Goal: Task Accomplishment & Management: Manage account settings

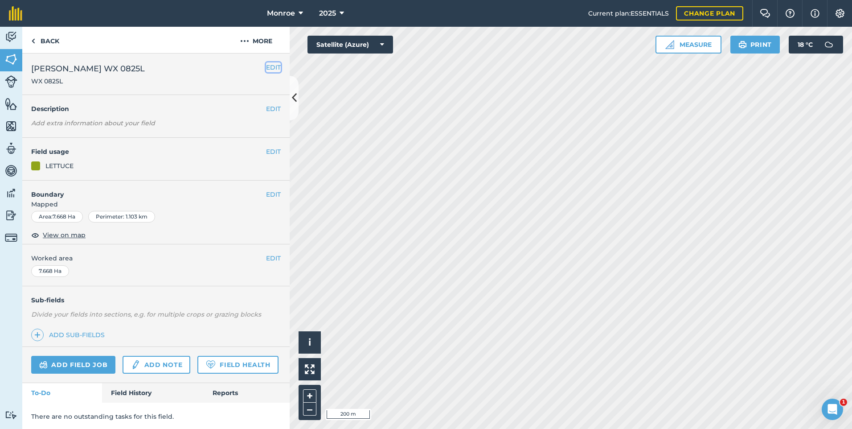
click at [268, 67] on button "EDIT" at bounding box center [273, 67] width 15 height 10
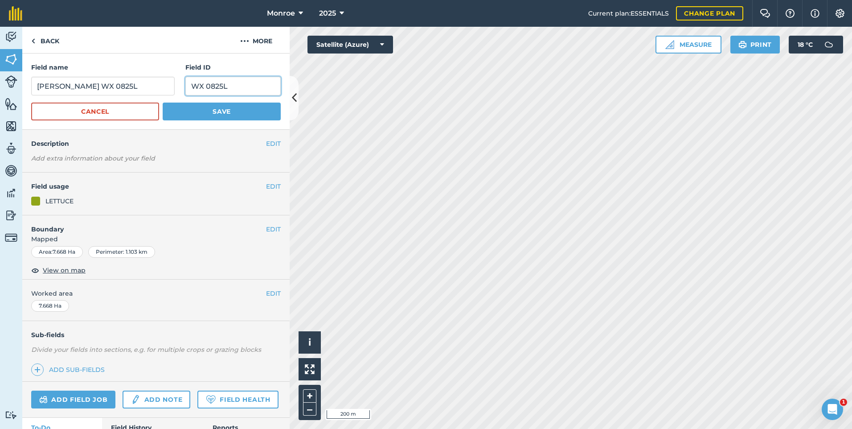
click at [207, 90] on input "WX 0825L" at bounding box center [232, 86] width 95 height 19
click at [211, 88] on input "WX 0825L" at bounding box center [232, 86] width 95 height 19
click at [213, 114] on button "Save" at bounding box center [222, 111] width 118 height 18
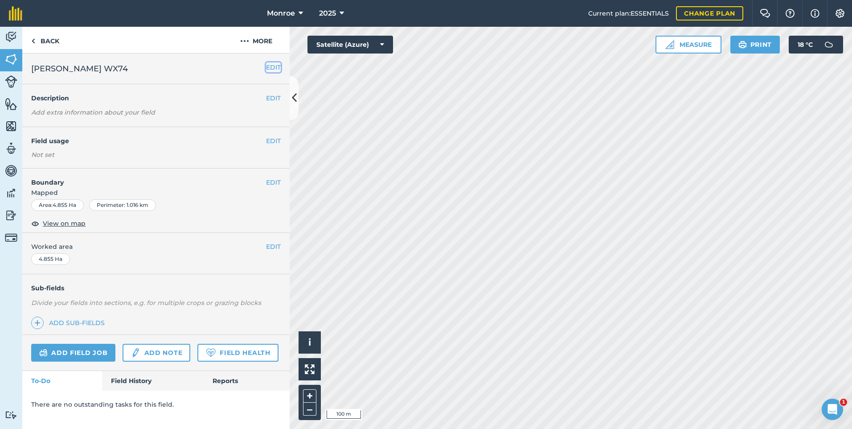
click at [278, 70] on button "EDIT" at bounding box center [273, 67] width 15 height 10
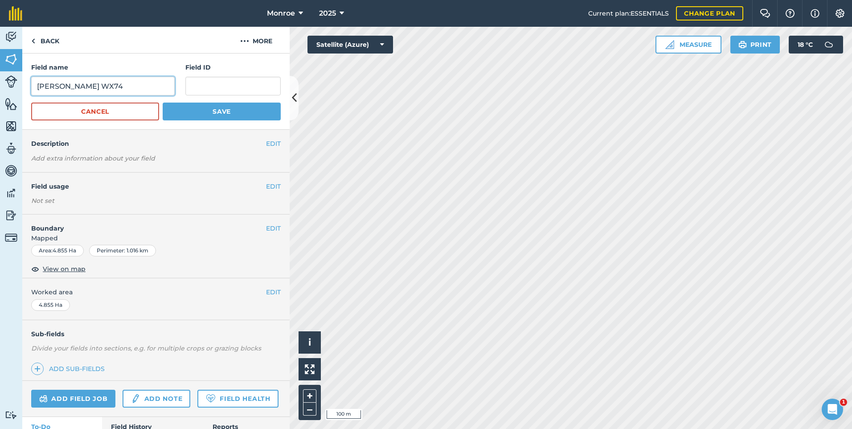
click at [67, 87] on input "[PERSON_NAME] WX74" at bounding box center [102, 86] width 143 height 19
drag, startPoint x: 100, startPoint y: 83, endPoint x: -2, endPoint y: 76, distance: 101.9
click at [0, 76] on html "Monroe 2025 Current plan : ESSENTIALS Change plan Farm Chat Help Info Settings …" at bounding box center [426, 214] width 852 height 429
type input "JD Chocs WX 0925L"
click at [250, 76] on div "Field ID" at bounding box center [232, 78] width 95 height 33
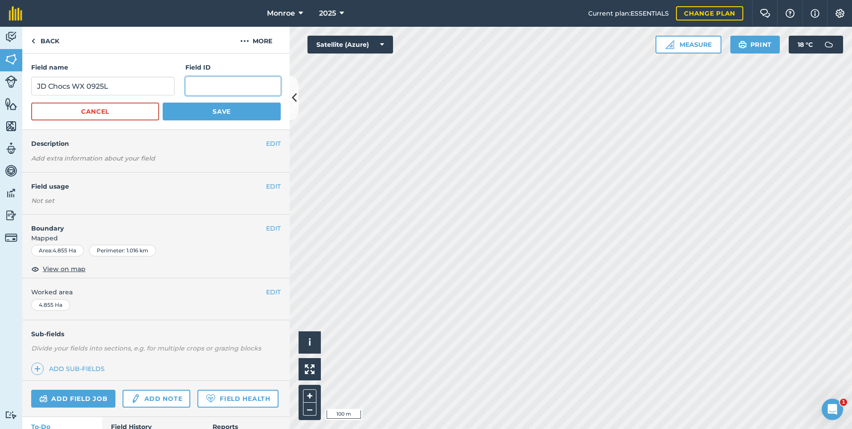
click at [248, 79] on input "text" at bounding box center [232, 86] width 95 height 19
type input "w"
type input "WX 0925L"
click at [163, 102] on button "Save" at bounding box center [222, 111] width 118 height 18
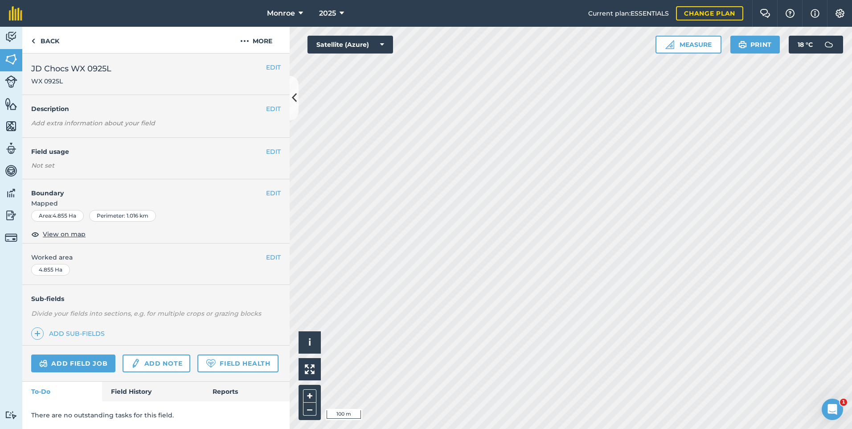
click at [276, 152] on div "EDIT Field usage Not set" at bounding box center [155, 158] width 267 height 41
click at [270, 151] on button "EDIT" at bounding box center [273, 152] width 15 height 10
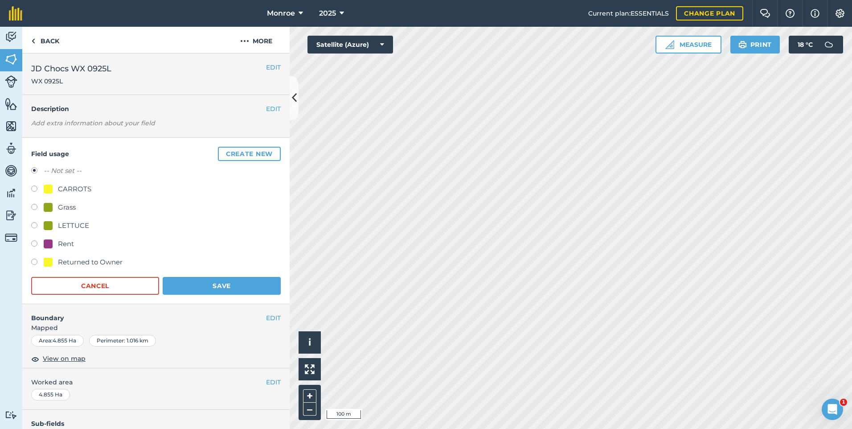
click at [36, 222] on label at bounding box center [37, 226] width 12 height 9
radio input "true"
radio input "false"
click at [214, 284] on button "Save" at bounding box center [222, 286] width 118 height 18
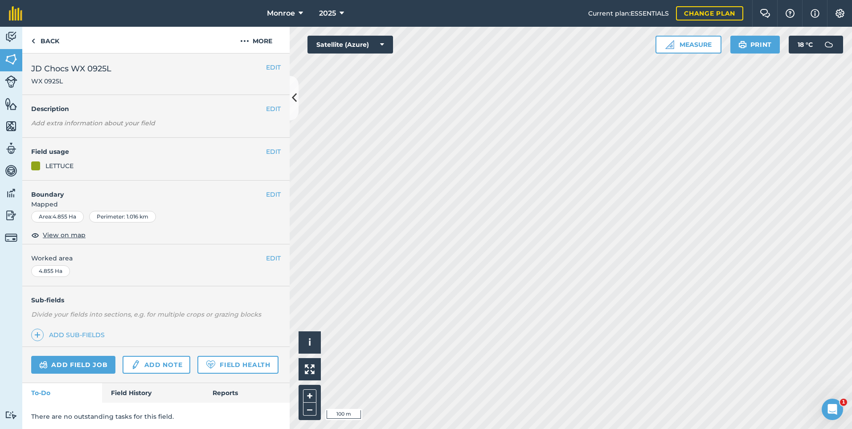
scroll to position [26, 0]
click at [250, 45] on button "More" at bounding box center [256, 40] width 67 height 26
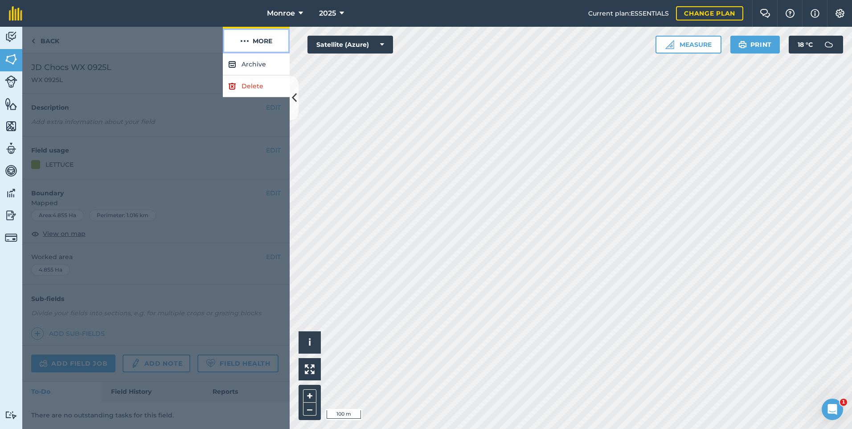
click at [250, 45] on button "More" at bounding box center [256, 40] width 67 height 26
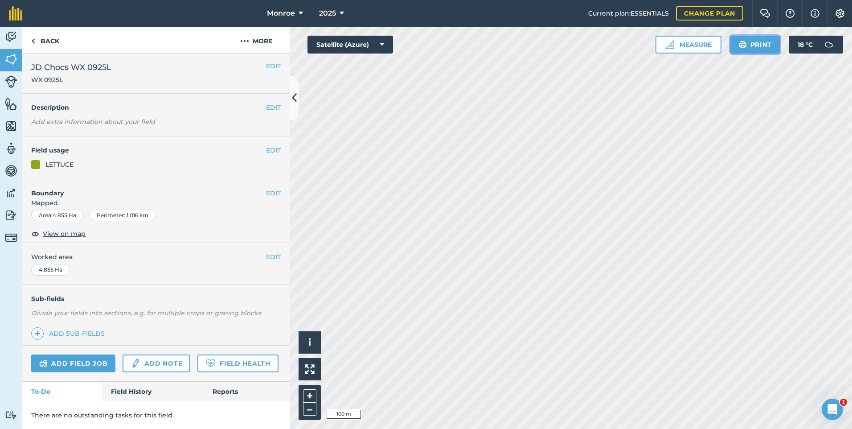
click at [758, 45] on button "Print" at bounding box center [755, 45] width 50 height 18
click at [393, 15] on div "Monroe 2025 Current plan : ESSENTIALS Change plan Farm Chat Help Info Settings …" at bounding box center [426, 214] width 852 height 429
click at [749, 46] on button "Print" at bounding box center [755, 45] width 50 height 18
